Goal: Task Accomplishment & Management: Use online tool/utility

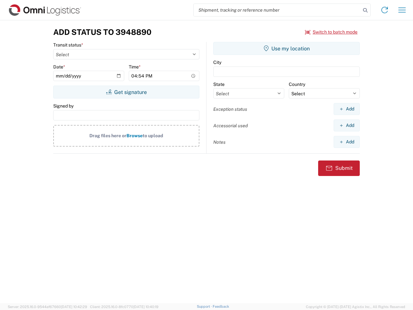
click at [277, 10] on input "search" at bounding box center [277, 10] width 167 height 12
click at [366, 10] on icon at bounding box center [365, 10] width 9 height 9
click at [385, 10] on icon at bounding box center [385, 10] width 10 height 10
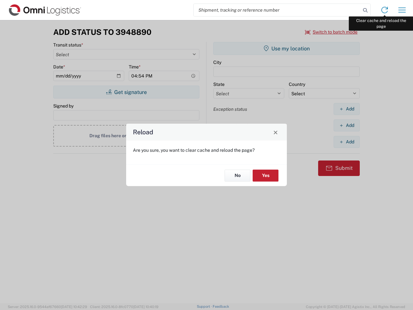
click at [402, 10] on div "Reload Are you sure, you want to clear cache and reload the page? No Yes" at bounding box center [206, 155] width 413 height 310
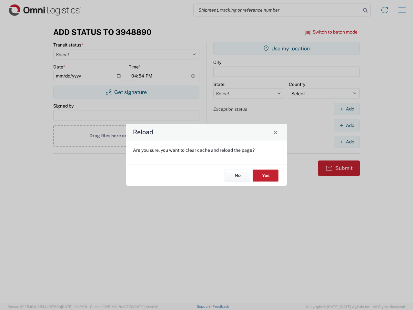
click at [332, 32] on div "Reload Are you sure, you want to clear cache and reload the page? No Yes" at bounding box center [206, 155] width 413 height 310
click at [126, 92] on div "Reload Are you sure, you want to clear cache and reload the page? No Yes" at bounding box center [206, 155] width 413 height 310
click at [287, 48] on div "Reload Are you sure, you want to clear cache and reload the page? No Yes" at bounding box center [206, 155] width 413 height 310
click at [347, 109] on div "Reload Are you sure, you want to clear cache and reload the page? No Yes" at bounding box center [206, 155] width 413 height 310
click at [347, 125] on div "Reload Are you sure, you want to clear cache and reload the page? No Yes" at bounding box center [206, 155] width 413 height 310
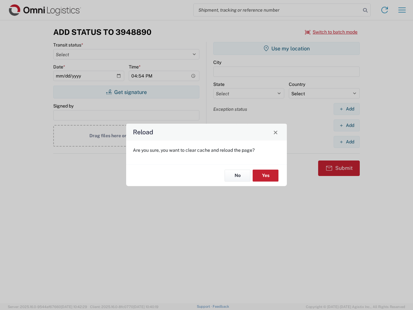
click at [347, 142] on div "Reload Are you sure, you want to clear cache and reload the page? No Yes" at bounding box center [206, 155] width 413 height 310
